Goal: Complete application form

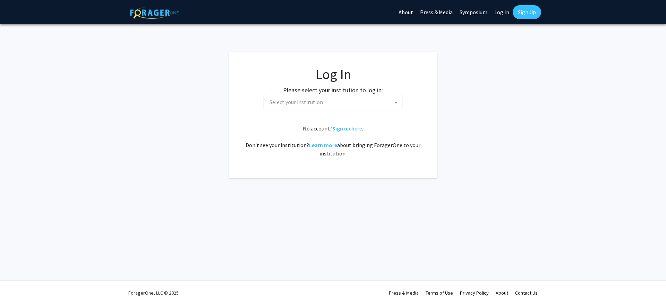
select select
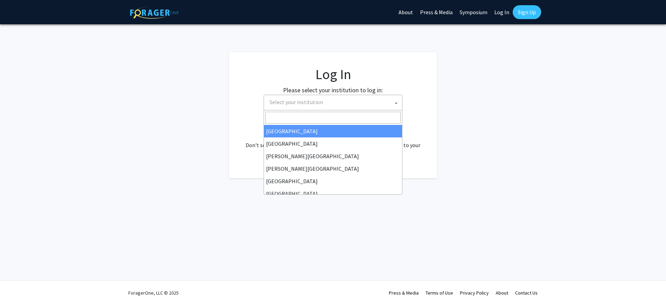
click at [360, 99] on span "Select your institution" at bounding box center [334, 102] width 135 height 14
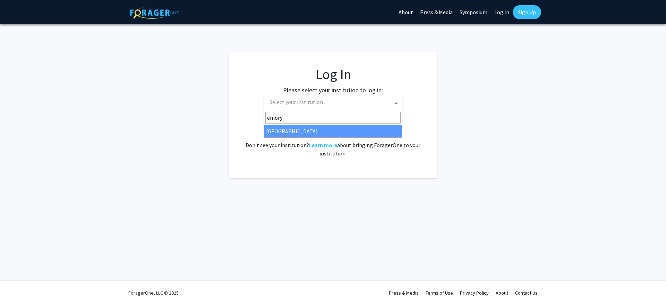
type input "emory"
select select "12"
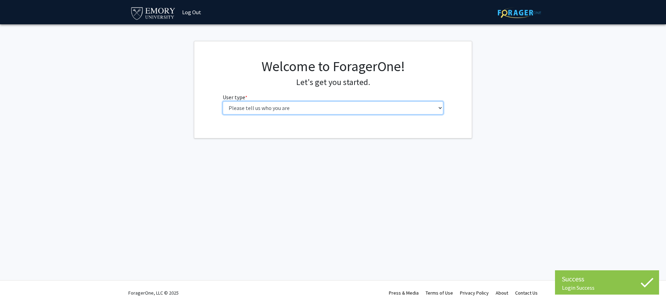
click at [304, 105] on select "Please tell us who you are Undergraduate Student Master's Student Doctoral Cand…" at bounding box center [333, 107] width 221 height 13
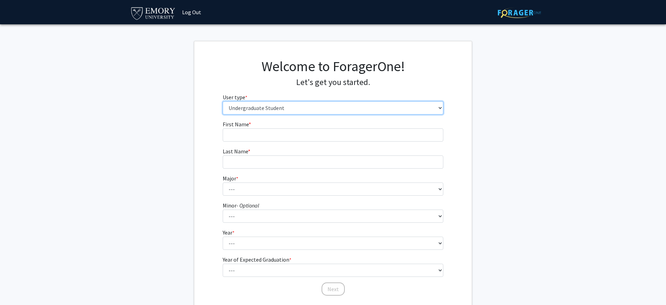
select select "6: adminAssistant"
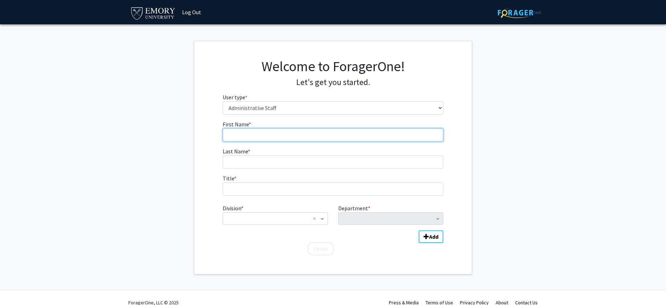
click at [383, 134] on input "First Name * required" at bounding box center [333, 134] width 221 height 13
type input "[PERSON_NAME]"
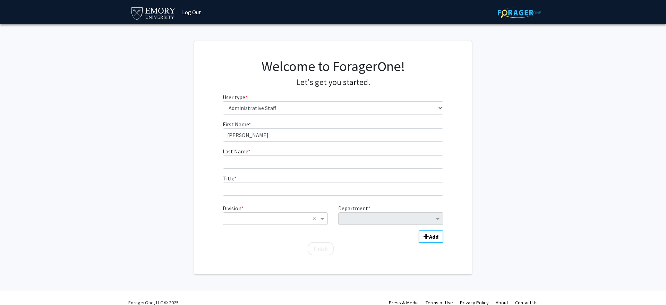
drag, startPoint x: 303, startPoint y: 148, endPoint x: 310, endPoint y: 160, distance: 13.7
click at [304, 149] on fg-input "Last Name * required" at bounding box center [333, 158] width 221 height 22
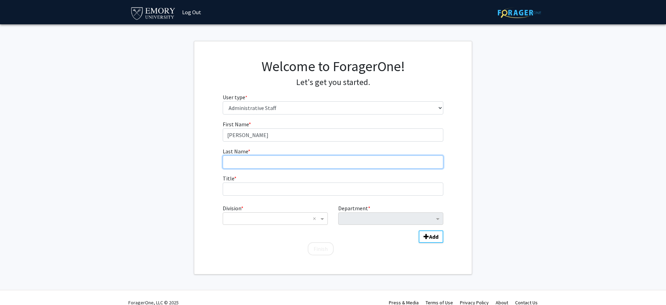
click at [310, 160] on input "Last Name * required" at bounding box center [333, 161] width 221 height 13
type input "a"
type input "[PERSON_NAME]"
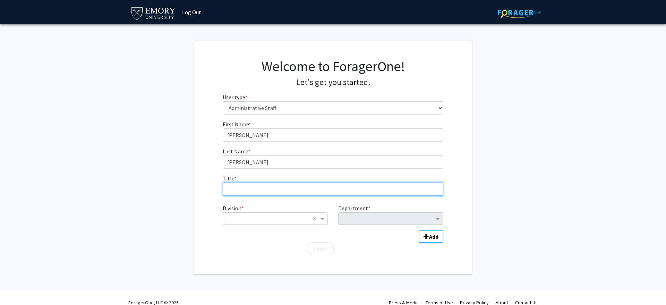
click at [313, 184] on input "Title * required" at bounding box center [333, 188] width 221 height 13
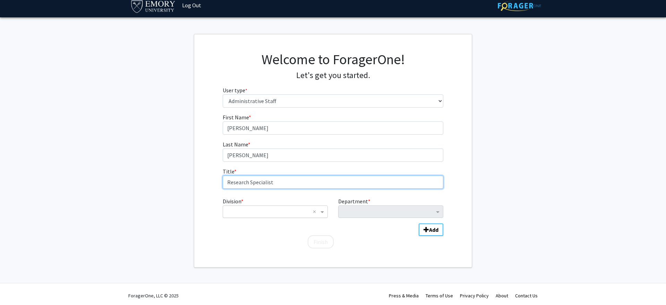
scroll to position [9, 0]
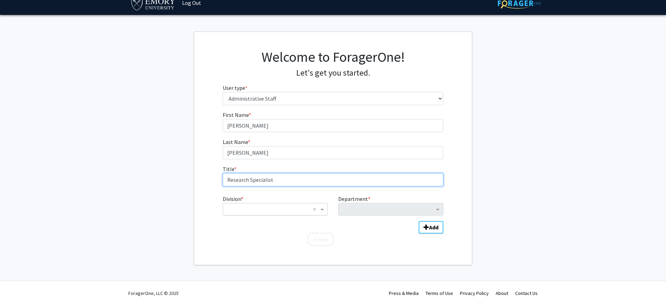
type input "Research Specialist"
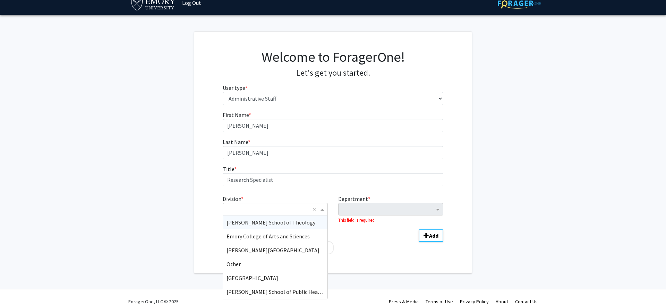
click at [298, 212] on input "Division" at bounding box center [268, 209] width 84 height 8
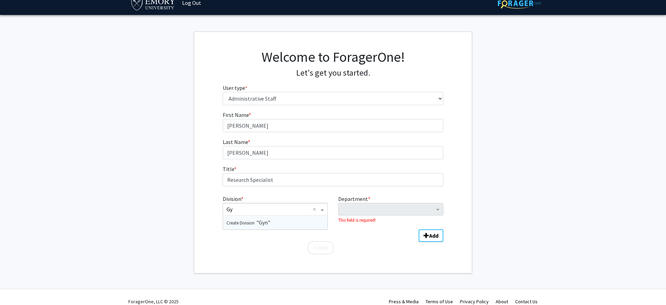
type input "G"
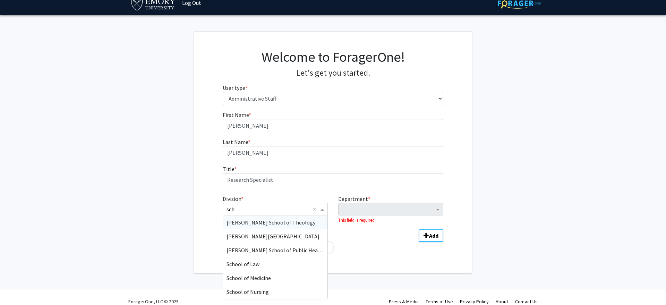
type input "scho"
click at [269, 276] on span "School of Medicine" at bounding box center [248, 277] width 44 height 7
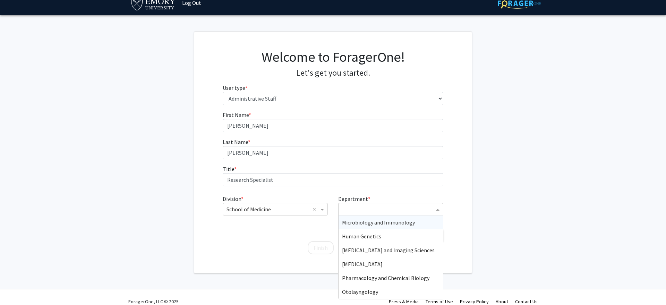
click at [366, 212] on input "Department" at bounding box center [388, 209] width 92 height 8
type input "Gyn"
click at [368, 220] on span "Gynecology & Obstetrics" at bounding box center [371, 222] width 59 height 7
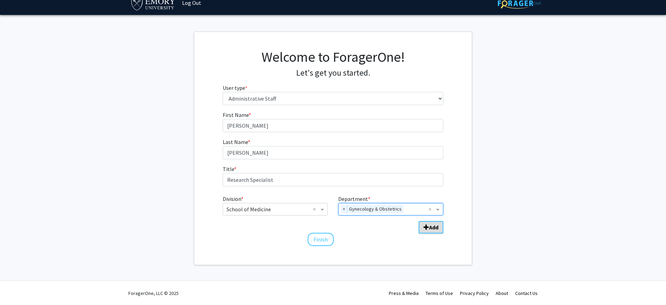
click at [428, 225] on span "Add Division/Department" at bounding box center [427, 227] width 6 height 6
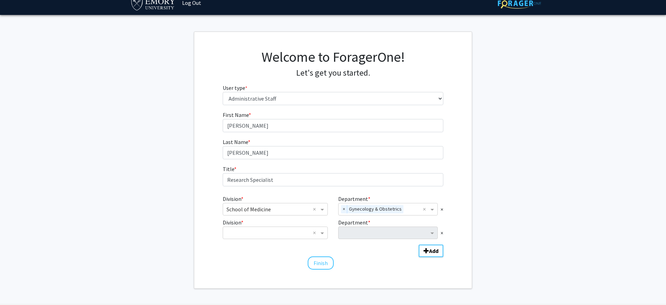
click at [322, 262] on button "Finish" at bounding box center [321, 262] width 26 height 13
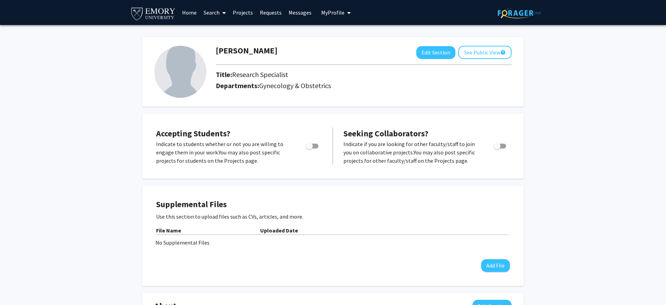
click at [313, 146] on span "Toggle" at bounding box center [309, 146] width 7 height 7
click at [309, 148] on input "Would you like to permit student requests?" at bounding box center [309, 148] width 0 height 0
checkbox input "true"
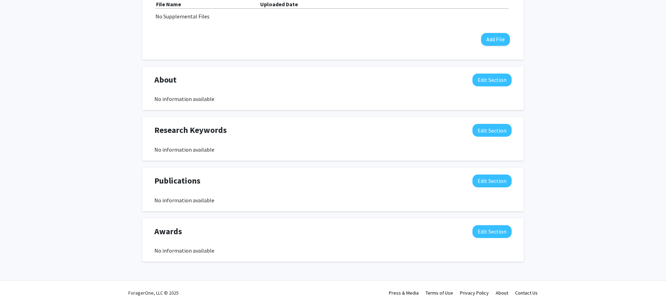
scroll to position [227, 0]
click at [497, 133] on button "Edit Section" at bounding box center [491, 130] width 39 height 13
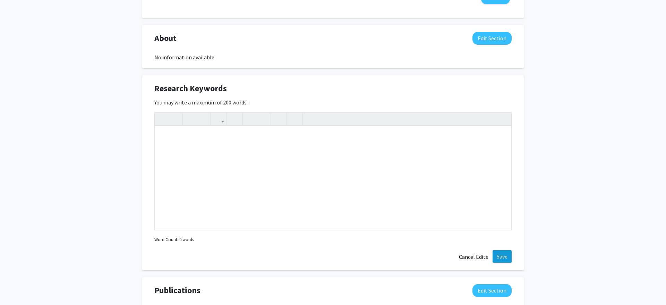
scroll to position [272, 0]
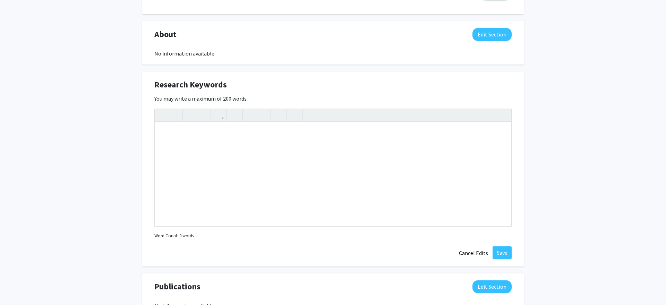
click at [465, 255] on button "Cancel Edits" at bounding box center [473, 252] width 38 height 13
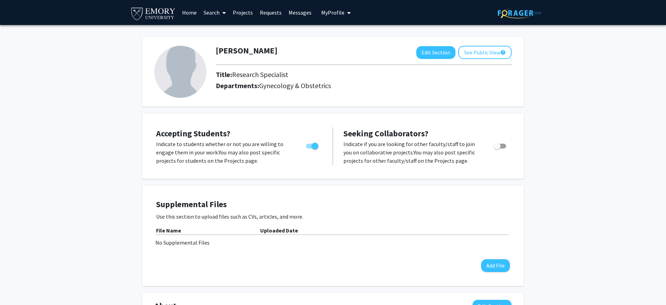
scroll to position [0, 0]
